Goal: Information Seeking & Learning: Learn about a topic

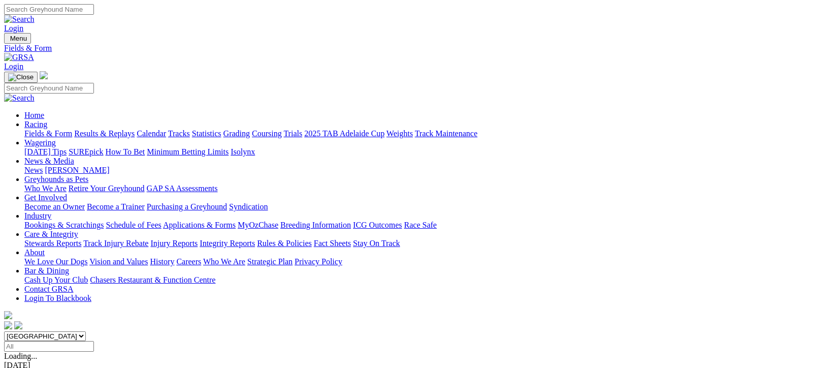
click at [94, 341] on input "Select date" at bounding box center [49, 346] width 90 height 11
type input "Today, 10 Oct 2025"
click at [131, 129] on link "Results & Replays" at bounding box center [104, 133] width 60 height 9
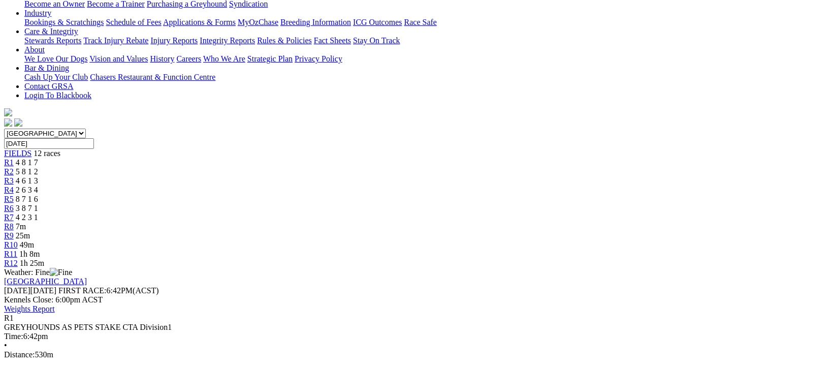
scroll to position [136, 0]
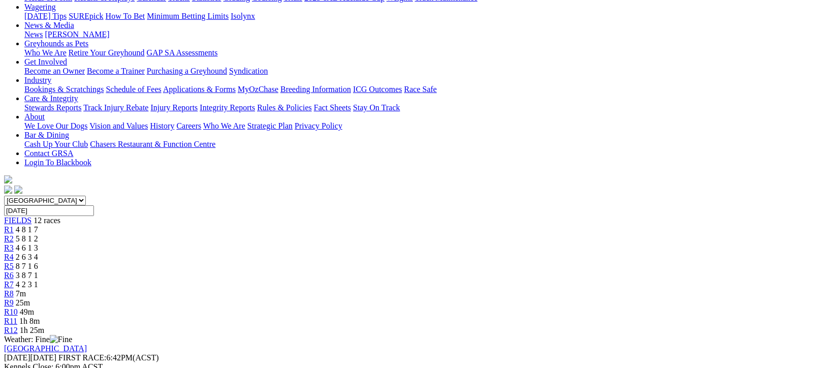
click at [38, 252] on span "2 6 3 4" at bounding box center [27, 256] width 22 height 9
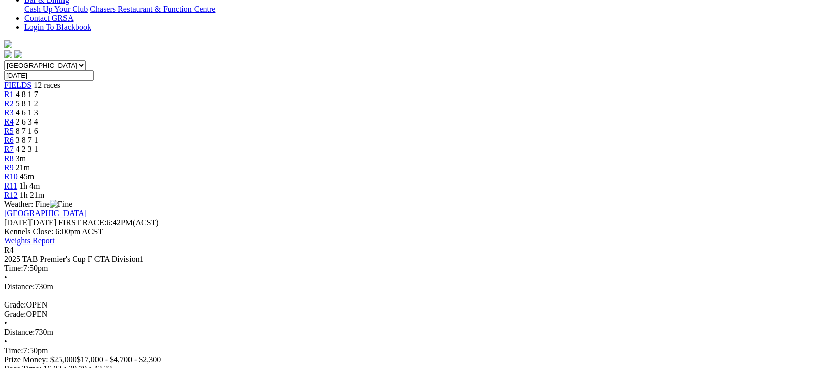
scroll to position [338, 0]
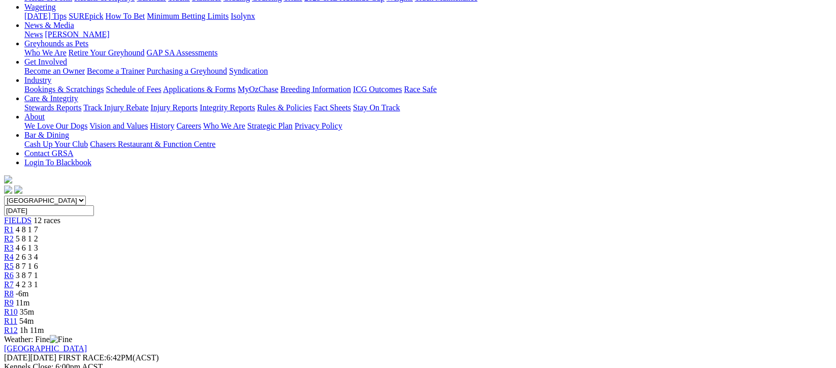
scroll to position [203, 0]
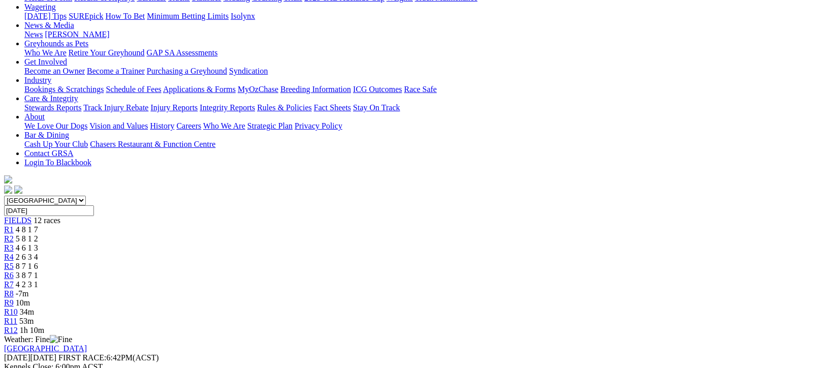
scroll to position [203, 0]
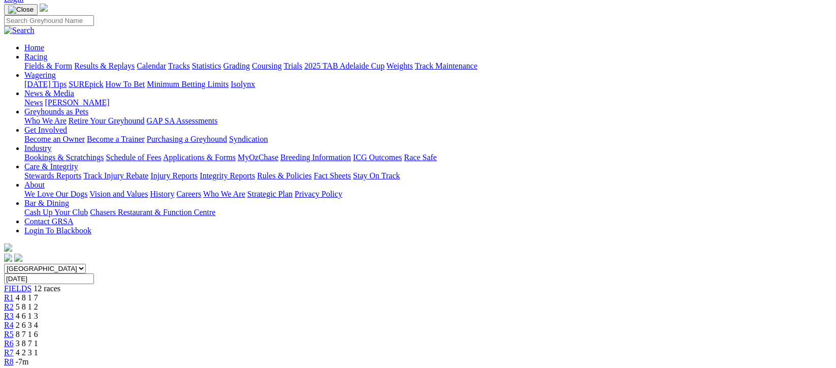
scroll to position [136, 0]
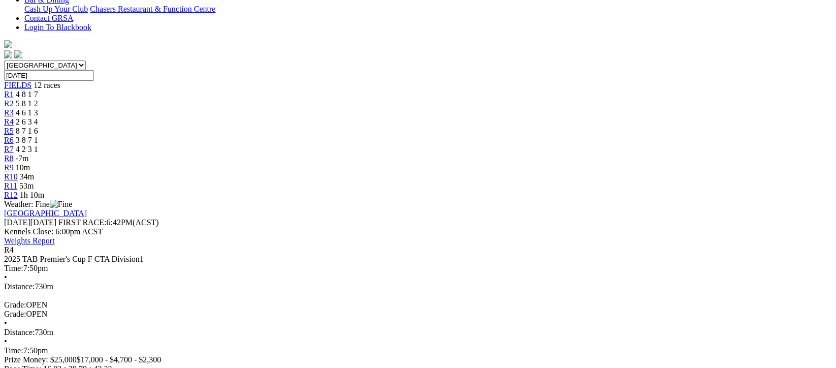
scroll to position [68, 0]
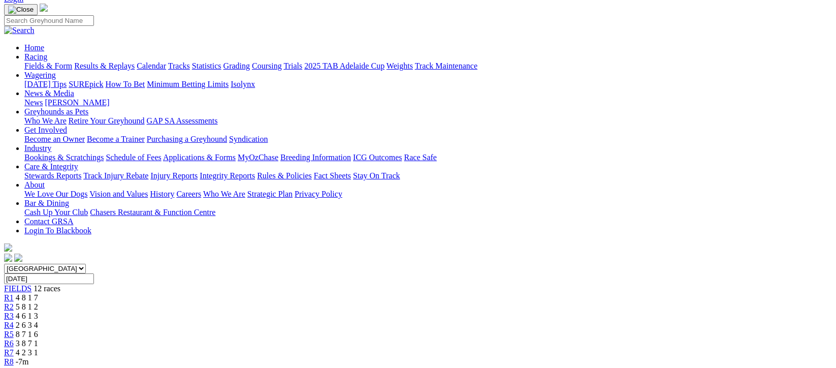
click at [38, 348] on span "4 2 3 1" at bounding box center [27, 352] width 22 height 9
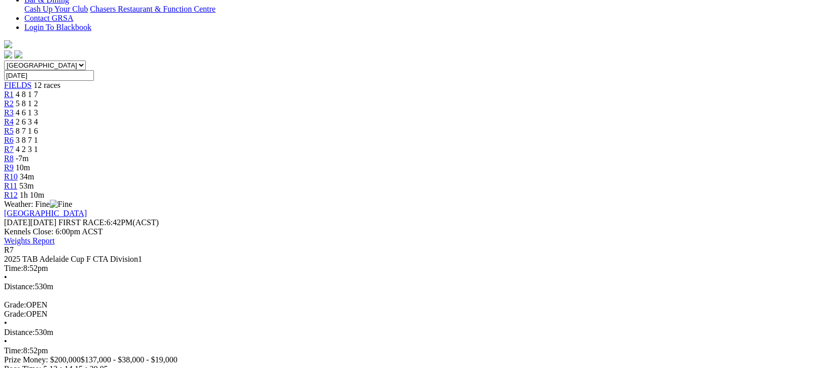
scroll to position [136, 0]
